Goal: Information Seeking & Learning: Learn about a topic

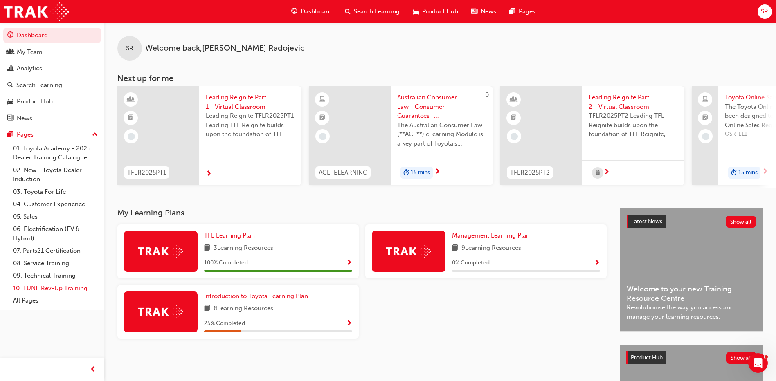
click at [44, 285] on link "10. TUNE Rev-Up Training" at bounding box center [55, 288] width 91 height 13
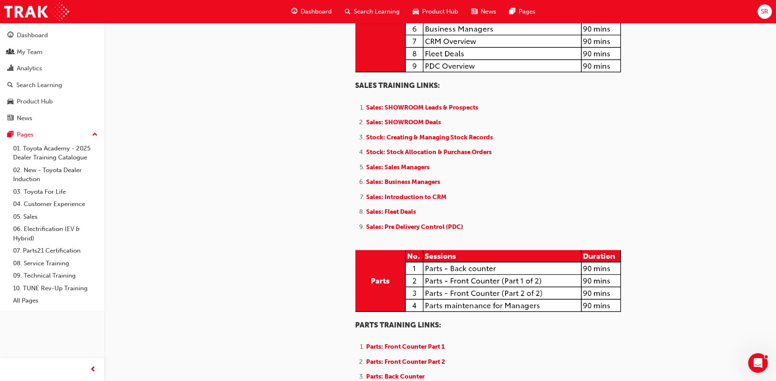
scroll to position [818, 0]
click at [430, 111] on span "Sales: SHOWROOM Leads & Prospects" at bounding box center [422, 107] width 112 height 7
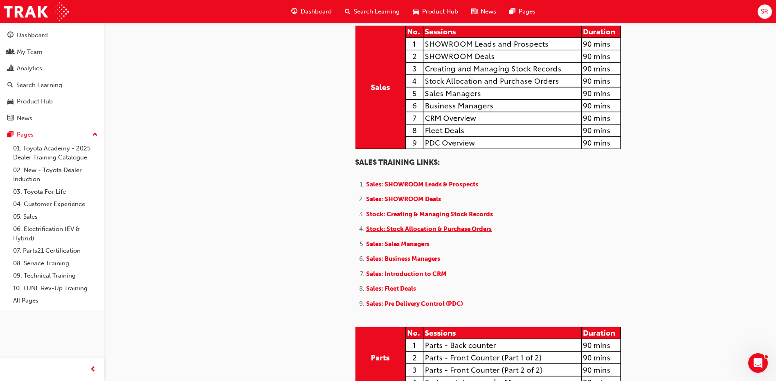
scroll to position [818, 0]
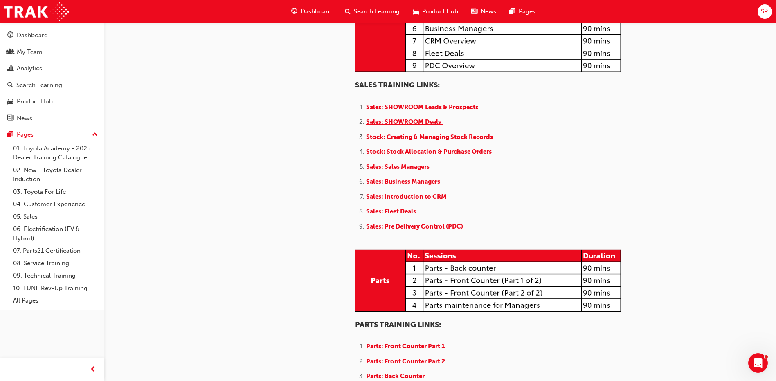
click at [426, 126] on span "Sales: SHOWROOM Deals" at bounding box center [403, 121] width 75 height 7
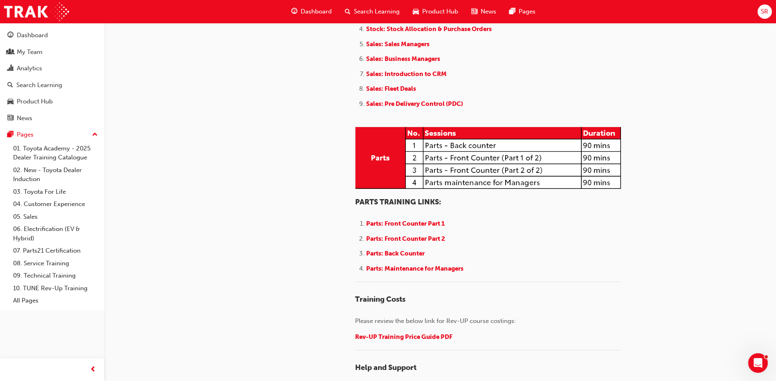
scroll to position [900, 0]
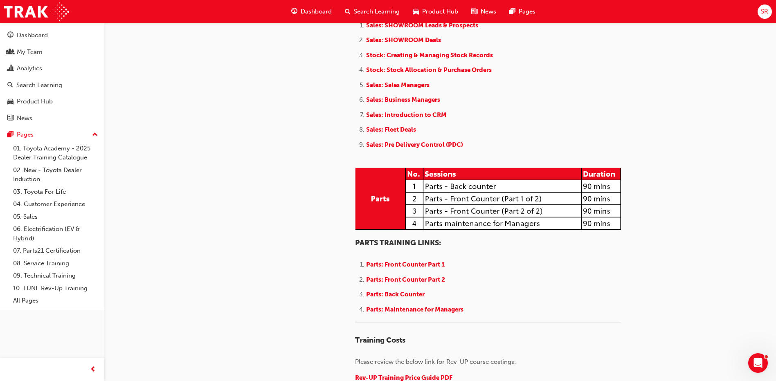
click at [434, 29] on span "Sales: SHOWROOM Leads & Prospects" at bounding box center [422, 25] width 112 height 7
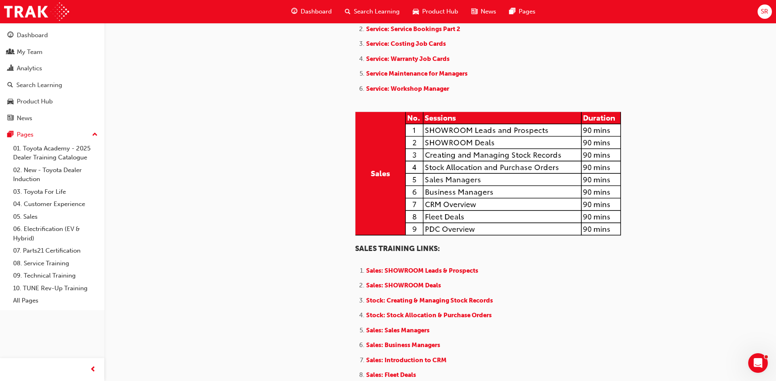
scroll to position [818, 0]
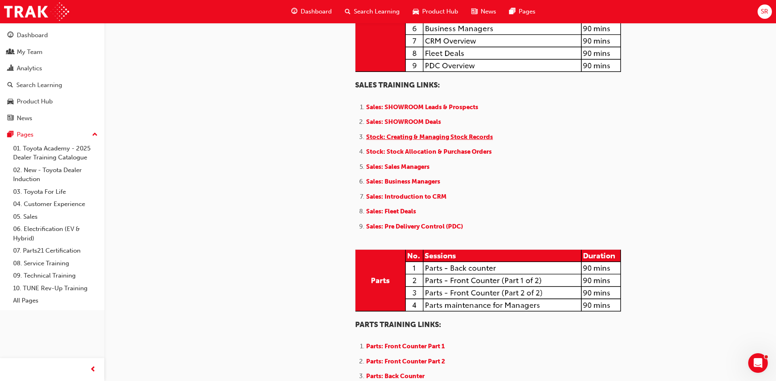
click at [442, 141] on span "Stock: Creating & Managing Stock Records" at bounding box center [429, 136] width 127 height 7
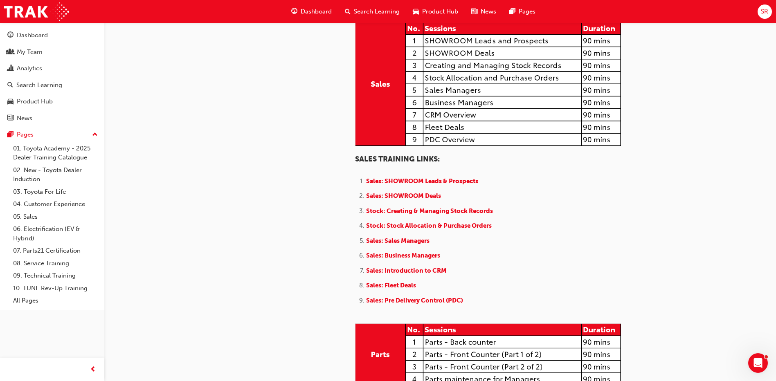
scroll to position [818, 0]
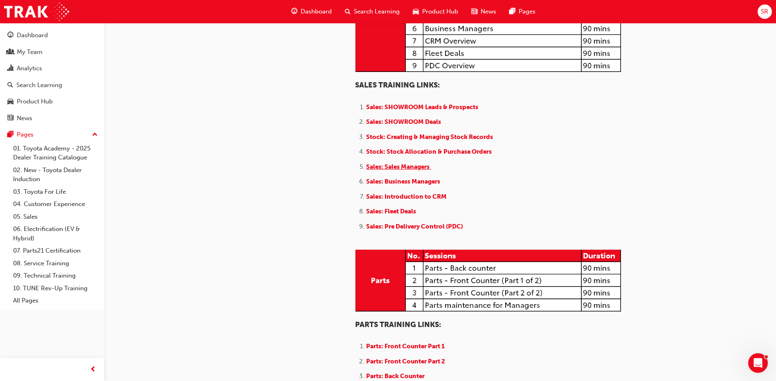
click at [411, 171] on span "Sales: Sales Managers" at bounding box center [397, 166] width 63 height 7
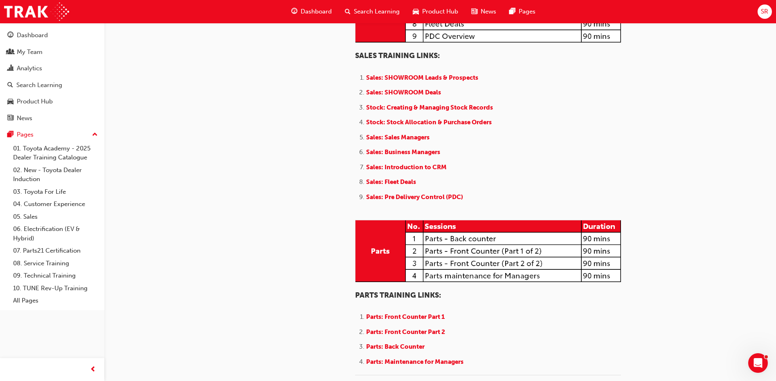
scroll to position [891, 0]
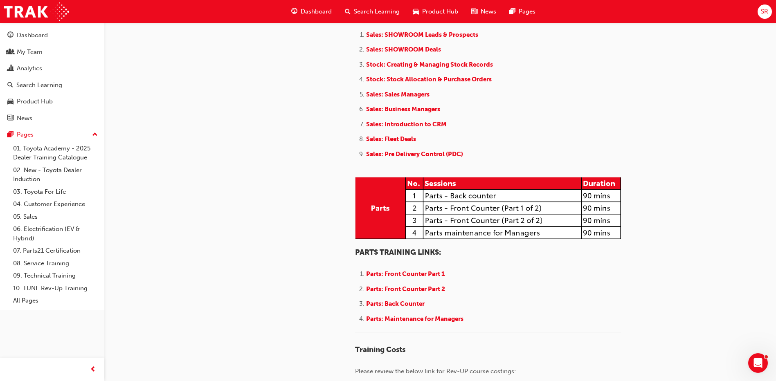
click at [393, 98] on span "Sales: Sales Managers" at bounding box center [397, 94] width 63 height 7
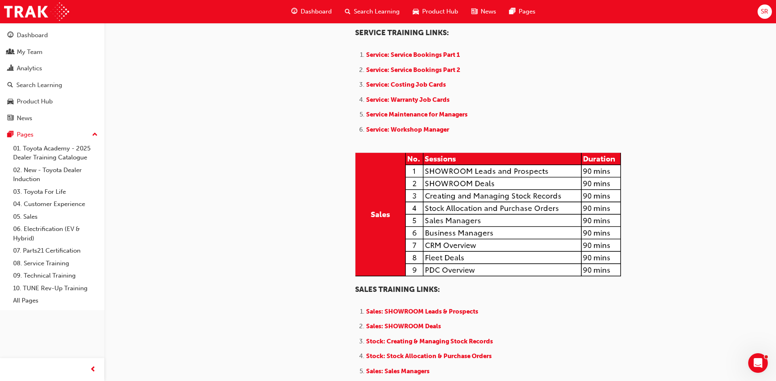
scroll to position [818, 0]
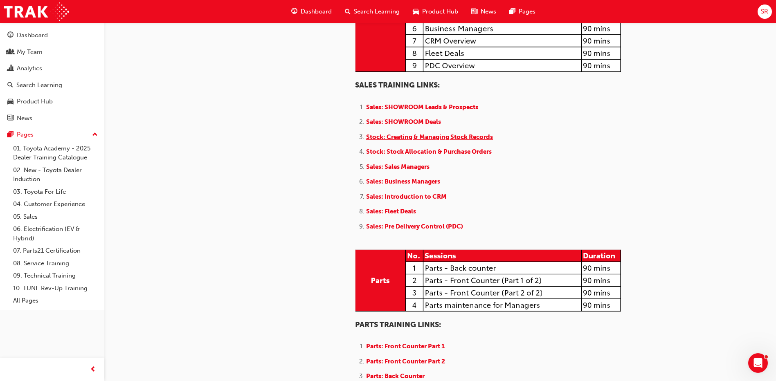
click at [445, 141] on span "Stock: Creating & Managing Stock Records" at bounding box center [429, 136] width 127 height 7
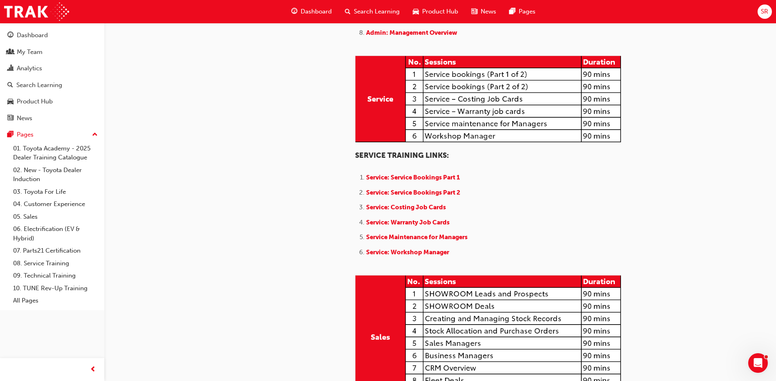
scroll to position [368, 0]
